Goal: Transaction & Acquisition: Book appointment/travel/reservation

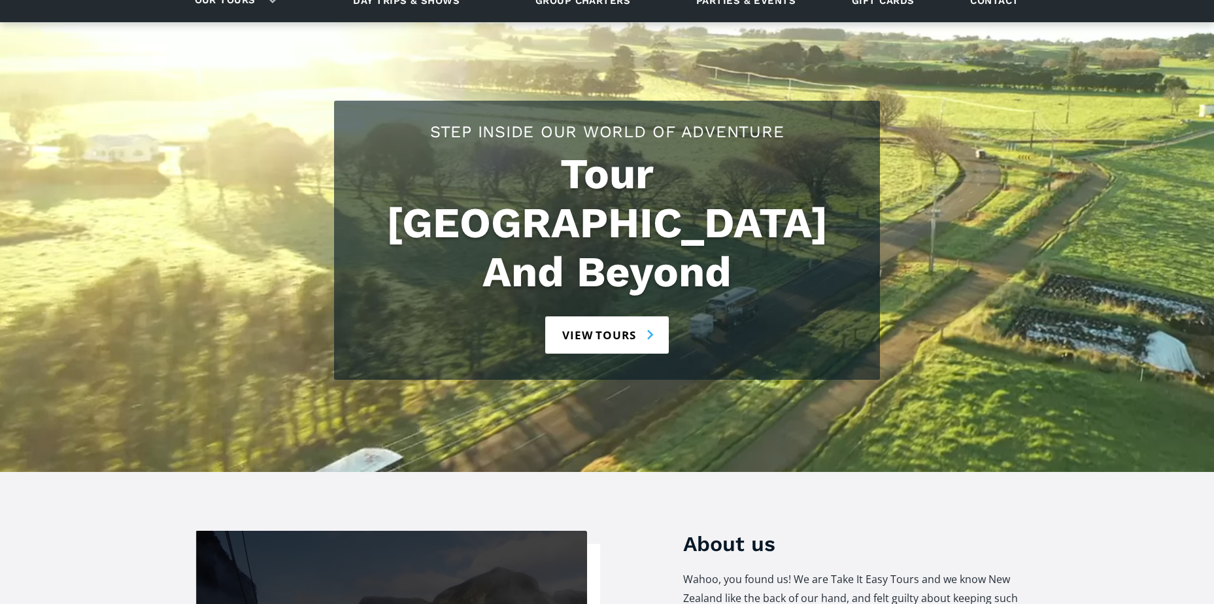
scroll to position [131, 0]
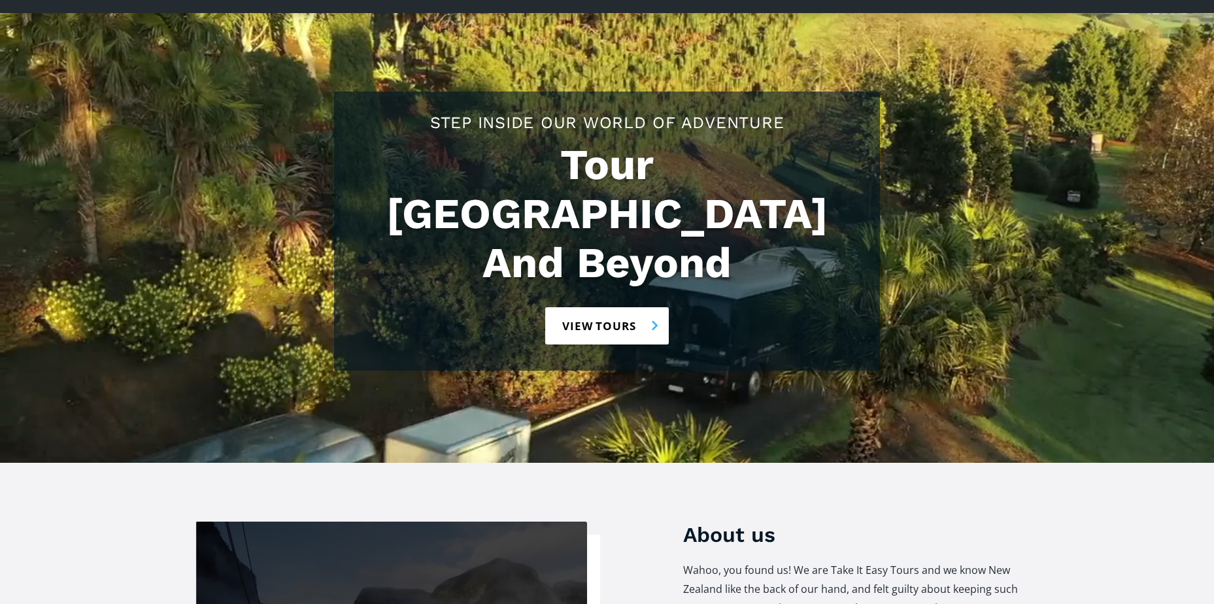
click at [616, 307] on link "View tours" at bounding box center [607, 325] width 124 height 37
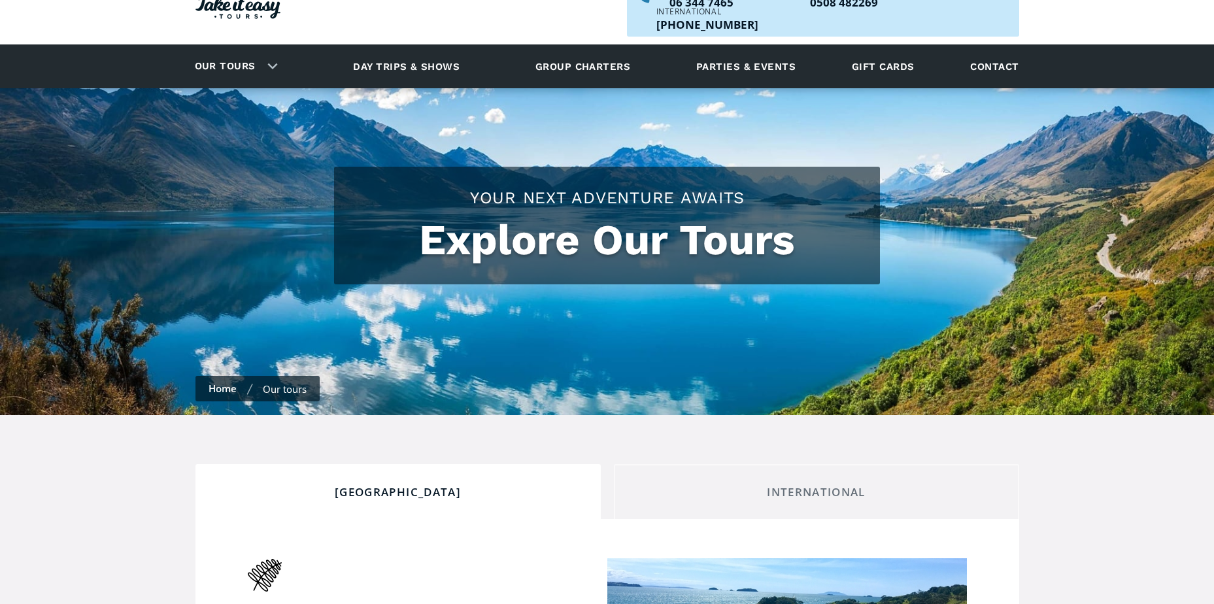
checkbox input "true"
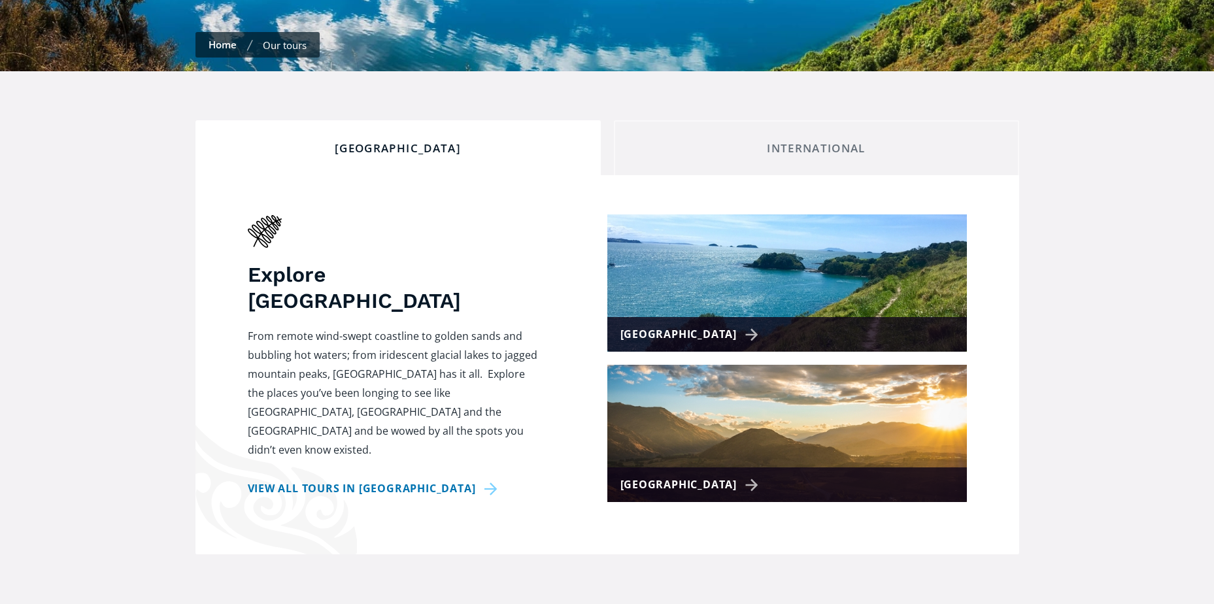
scroll to position [392, 0]
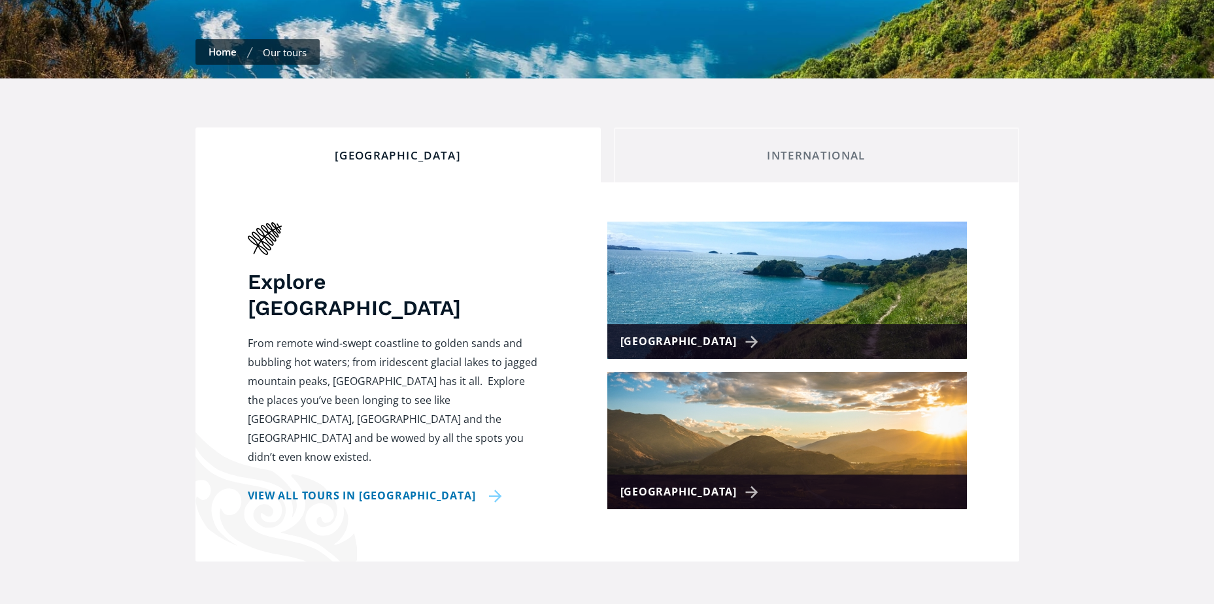
click at [389, 486] on link "View all tours in [GEOGRAPHIC_DATA]" at bounding box center [375, 495] width 254 height 19
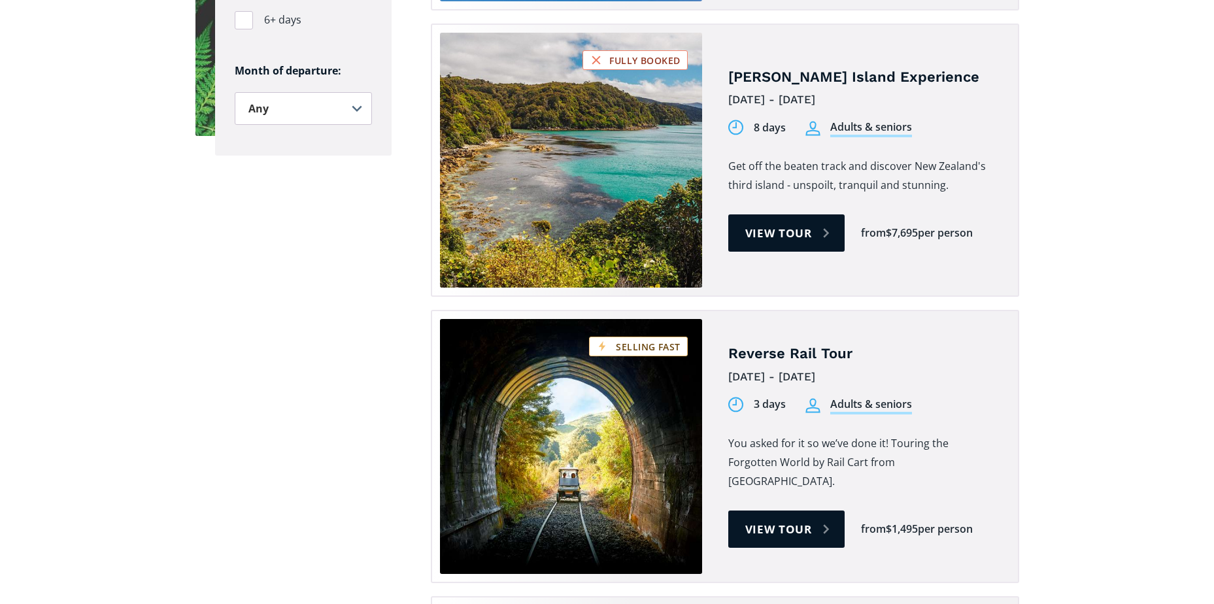
scroll to position [1176, 0]
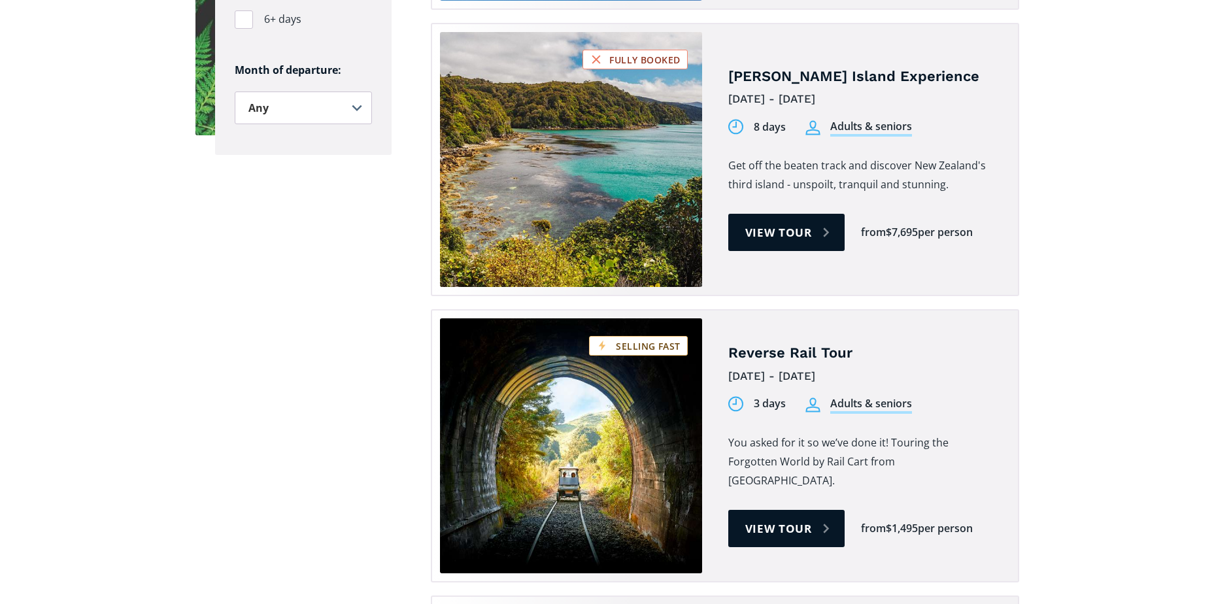
click at [840, 396] on div "Adults & seniors" at bounding box center [871, 405] width 82 height 18
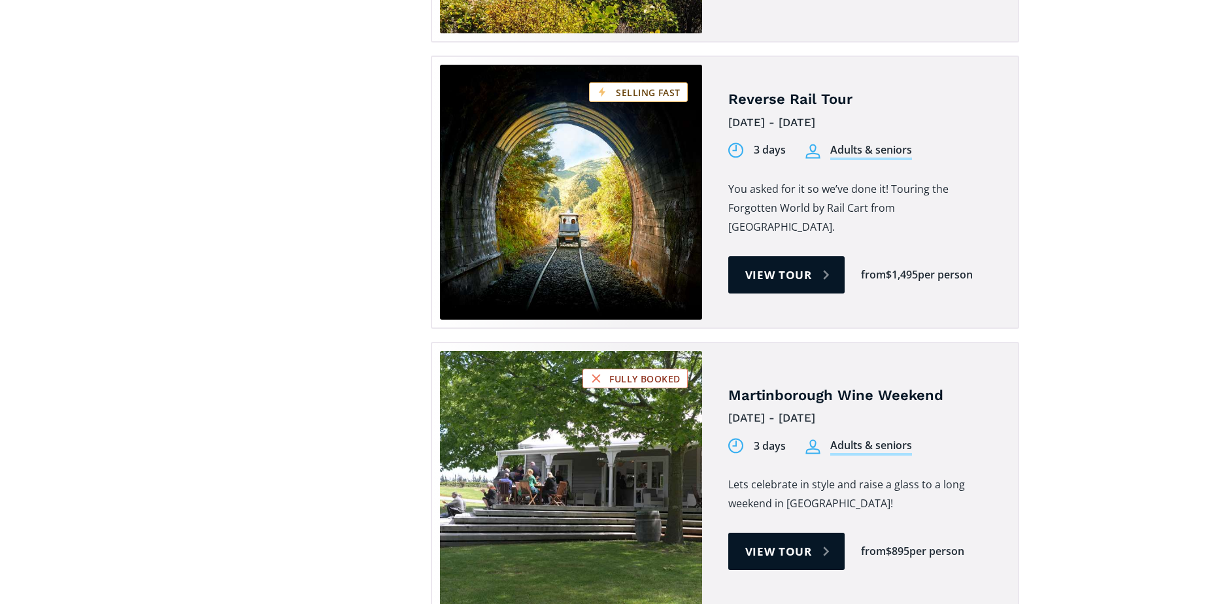
scroll to position [1438, 0]
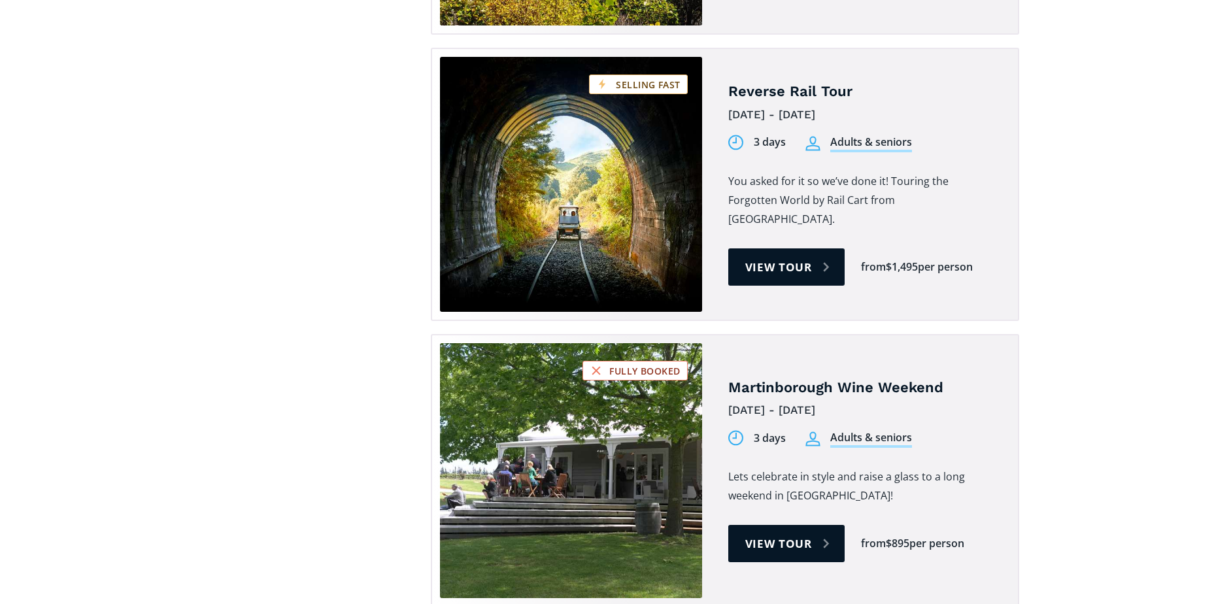
click at [636, 205] on link "Tours on sale" at bounding box center [571, 184] width 262 height 255
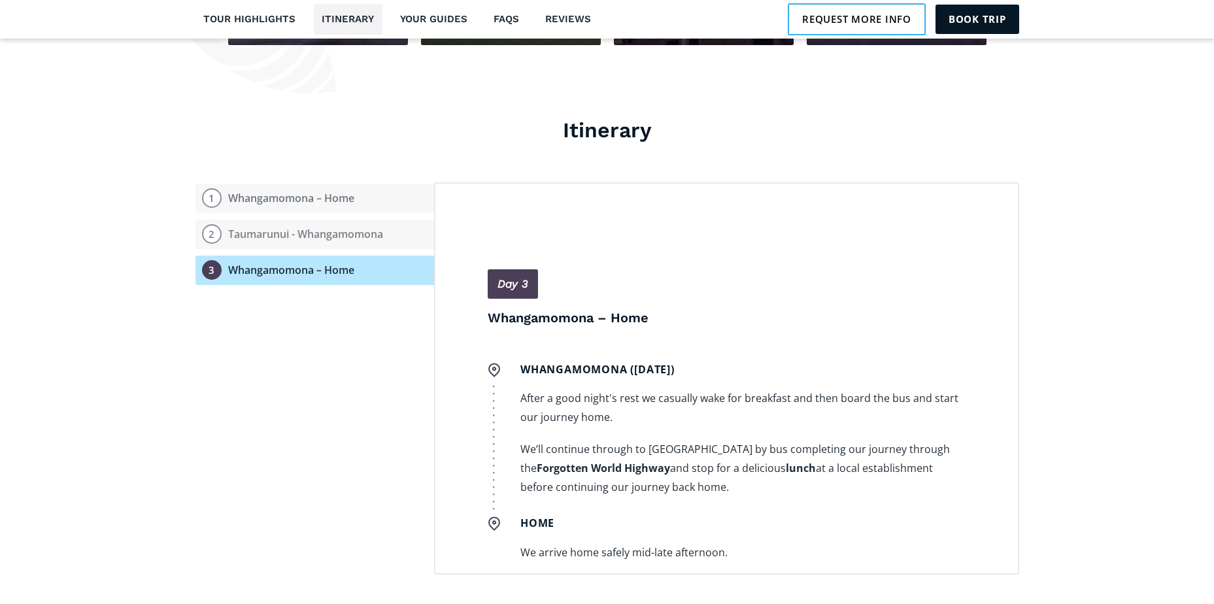
scroll to position [1046, 0]
